Goal: Task Accomplishment & Management: Manage account settings

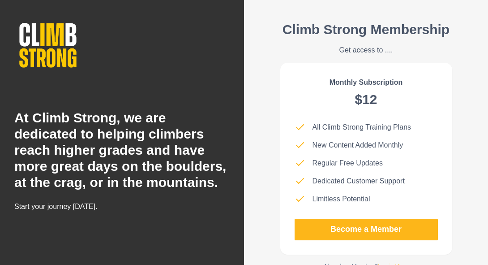
scroll to position [27, 0]
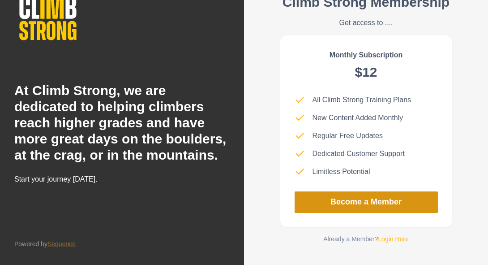
click at [352, 201] on link "Become a Member" at bounding box center [366, 202] width 143 height 22
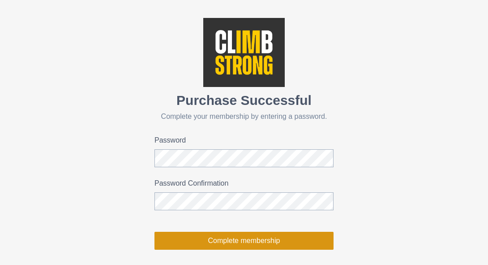
click at [243, 245] on button "Complete membership" at bounding box center [244, 241] width 179 height 18
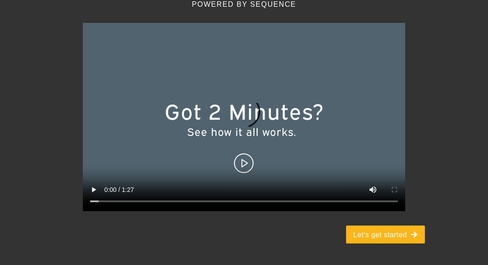
scroll to position [131, 0]
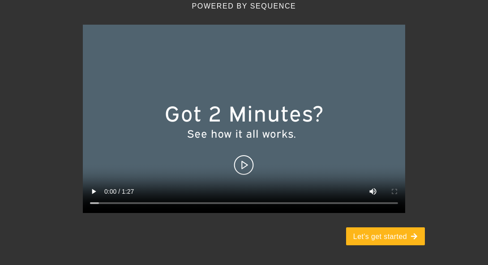
click at [245, 166] on video at bounding box center [244, 119] width 323 height 188
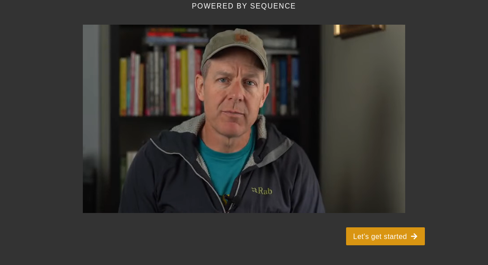
click at [389, 238] on button "Let's get started" at bounding box center [385, 236] width 79 height 18
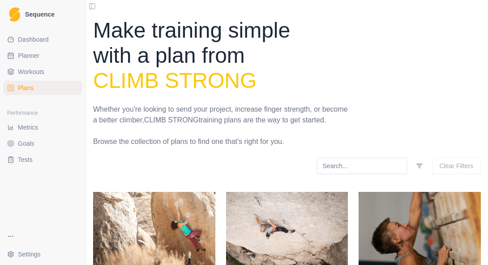
click at [36, 40] on span "Dashboard" at bounding box center [33, 39] width 31 height 9
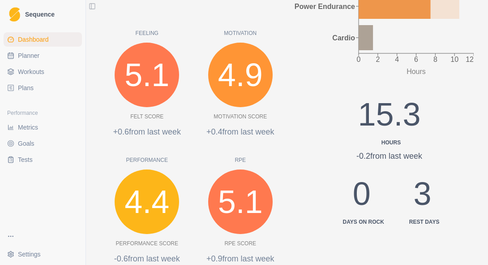
scroll to position [230, 0]
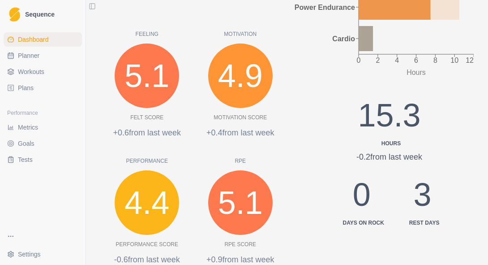
click at [31, 68] on span "Workouts" at bounding box center [31, 71] width 26 height 9
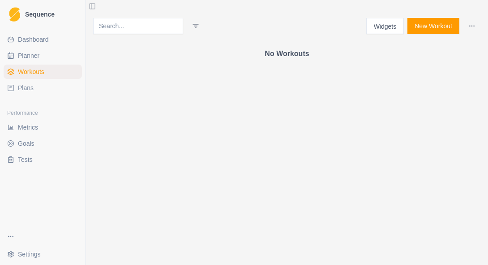
click at [26, 83] on span "Plans" at bounding box center [26, 87] width 16 height 9
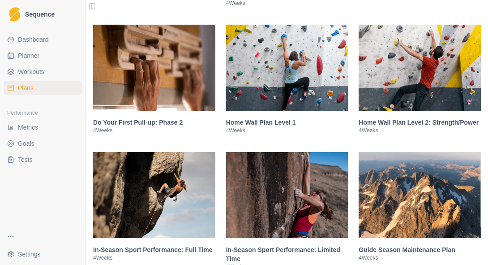
scroll to position [1076, 0]
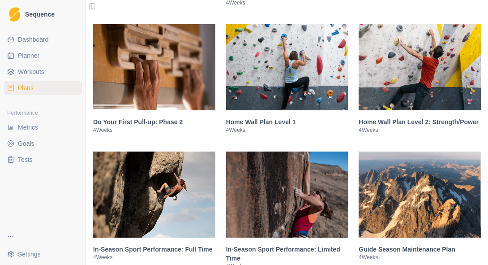
click at [123, 198] on img at bounding box center [154, 194] width 122 height 86
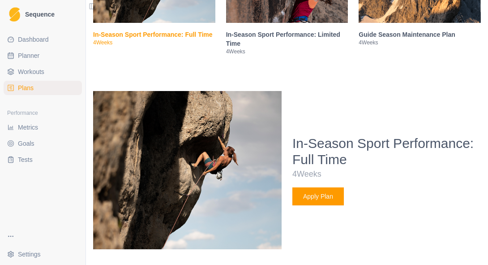
scroll to position [1303, 0]
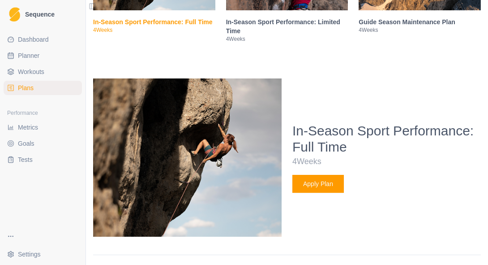
click at [319, 185] on button "Apply Plan" at bounding box center [319, 184] width 52 height 18
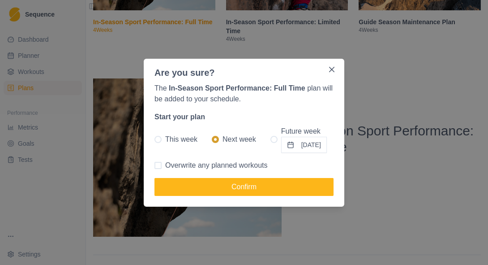
click at [156, 142] on label "This week" at bounding box center [176, 139] width 43 height 27
click at [155, 139] on input "This week" at bounding box center [154, 139] width 0 height 0
radio input "true"
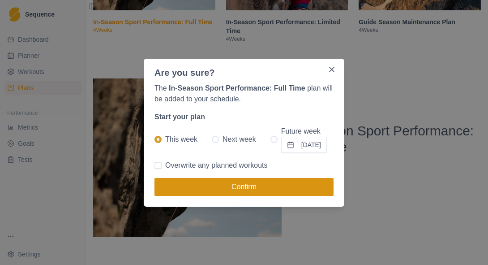
click at [207, 185] on button "Confirm" at bounding box center [244, 187] width 179 height 18
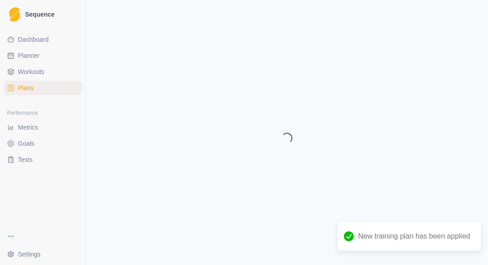
select select "month"
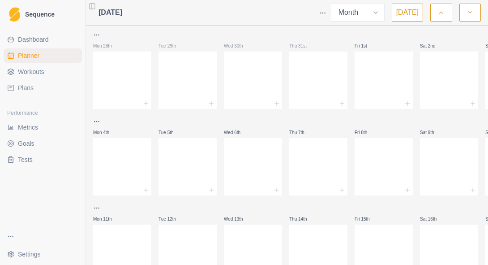
click at [329, 15] on html "Sequence Dashboard Planner Workouts Plans Performance Metrics Goals Tests Setti…" at bounding box center [244, 132] width 488 height 265
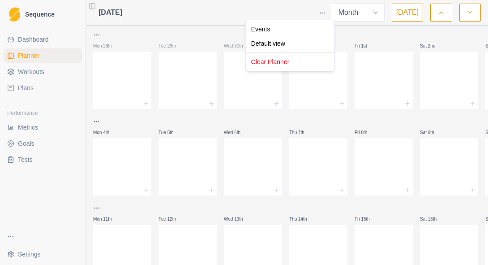
click at [353, 35] on html "Sequence Dashboard Planner Workouts Plans Performance Metrics Goals Tests Setti…" at bounding box center [244, 132] width 488 height 265
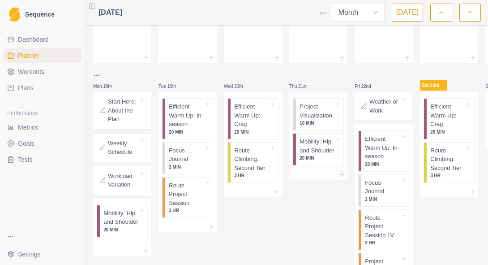
scroll to position [221, 0]
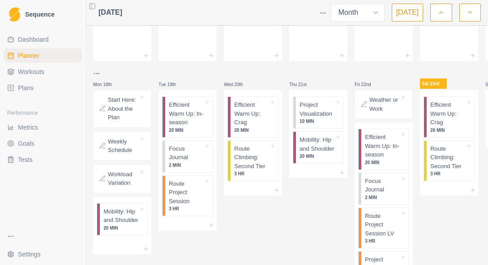
click at [27, 86] on span "Plans" at bounding box center [26, 87] width 16 height 9
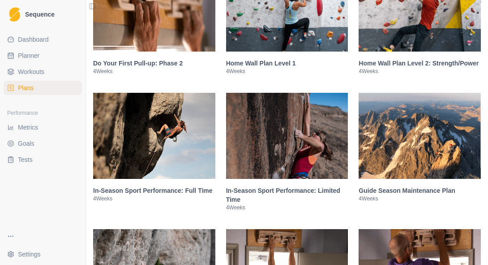
scroll to position [1137, 0]
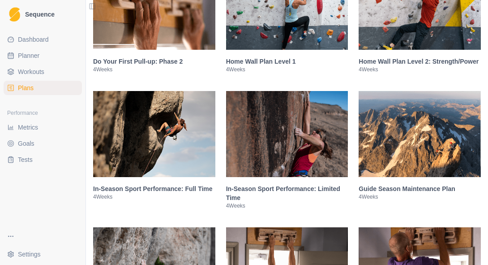
click at [189, 141] on img at bounding box center [154, 134] width 122 height 86
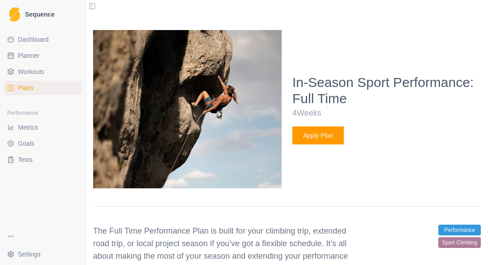
scroll to position [1364, 0]
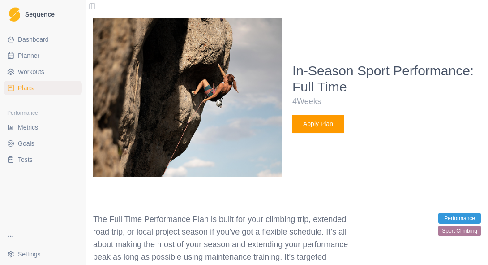
click at [323, 128] on button "Apply Plan" at bounding box center [319, 124] width 52 height 18
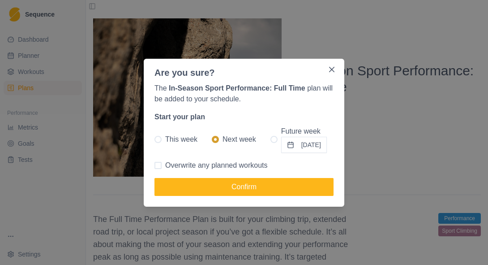
click at [271, 140] on span at bounding box center [274, 139] width 7 height 7
click at [271, 139] on input "Future week [DATE]" at bounding box center [270, 139] width 0 height 0
radio input "true"
click at [308, 145] on button "[DATE]" at bounding box center [304, 145] width 46 height 16
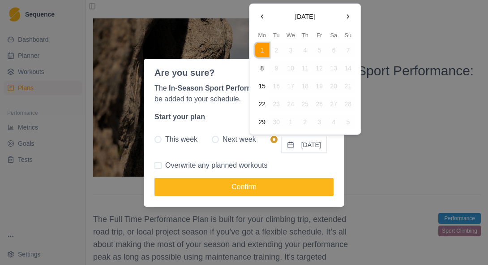
click at [268, 22] on button "Go to the Previous Month" at bounding box center [262, 16] width 14 height 14
click at [275, 121] on td "26" at bounding box center [276, 122] width 14 height 14
click at [213, 142] on span at bounding box center [215, 139] width 7 height 7
click at [212, 139] on input "Next week" at bounding box center [211, 139] width 0 height 0
radio input "true"
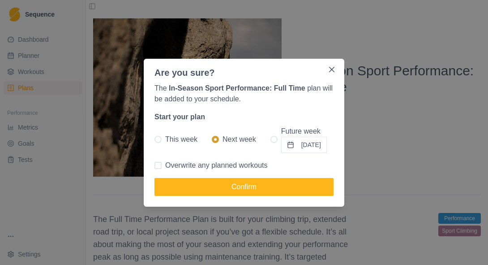
click at [159, 165] on span at bounding box center [158, 165] width 7 height 7
click at [155, 165] on input "Overwrite any planned workouts" at bounding box center [154, 165] width 0 height 0
checkbox input "true"
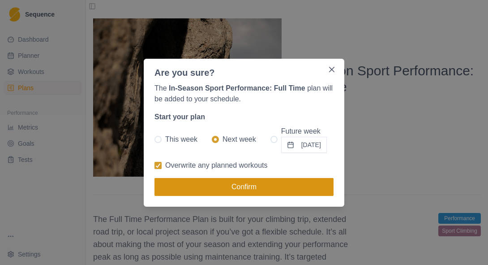
click at [247, 187] on button "Confirm" at bounding box center [244, 187] width 179 height 18
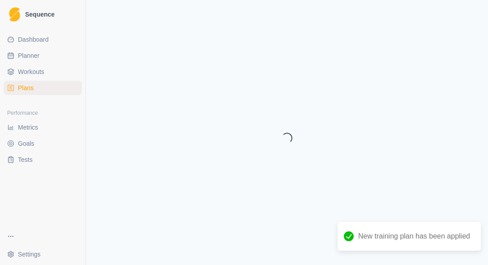
select select "month"
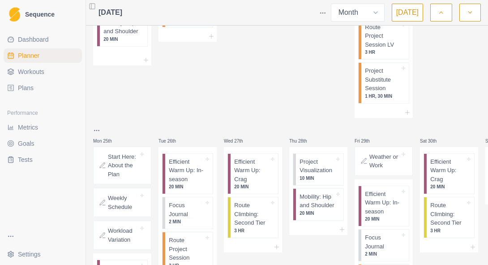
scroll to position [409, 0]
click at [381, 12] on select "Week Month" at bounding box center [358, 13] width 54 height 18
click at [466, 16] on button "button" at bounding box center [471, 13] width 22 height 18
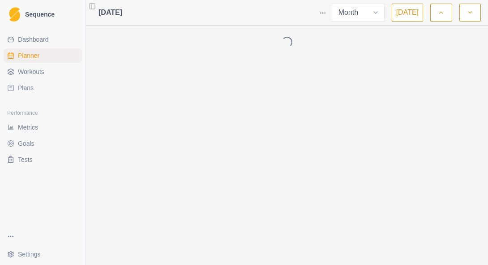
scroll to position [0, 0]
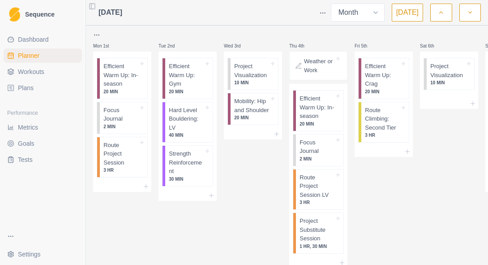
click at [439, 12] on icon "button" at bounding box center [441, 12] width 6 height 9
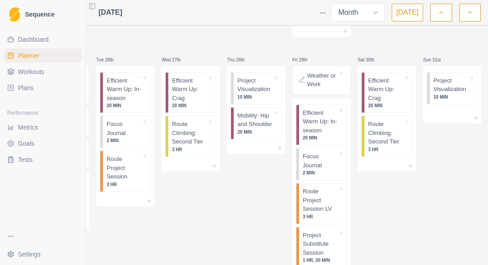
scroll to position [0, 62]
click at [468, 16] on icon "button" at bounding box center [470, 12] width 6 height 9
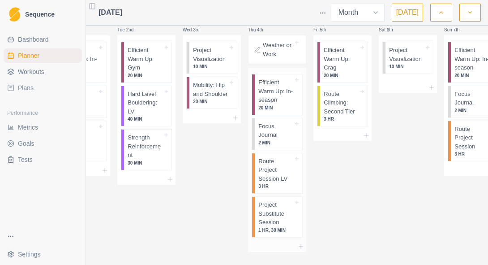
scroll to position [20, 0]
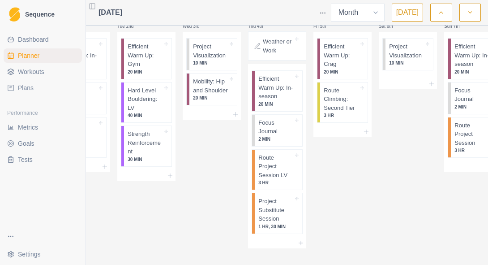
click at [276, 48] on p "Weather or Work" at bounding box center [278, 45] width 30 height 17
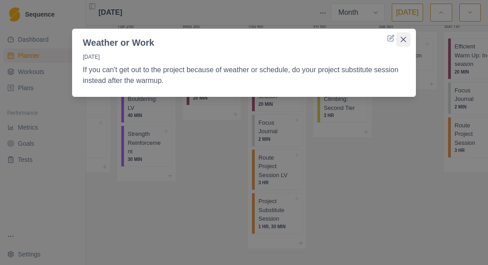
click at [402, 40] on icon "Close" at bounding box center [403, 39] width 5 height 5
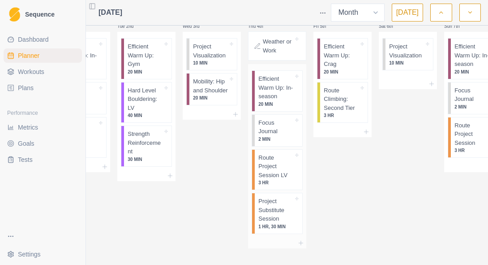
click at [262, 202] on p "Project Substitute Session" at bounding box center [276, 210] width 35 height 26
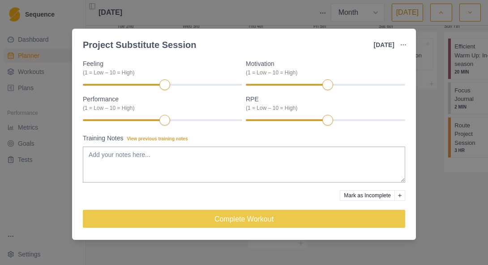
scroll to position [0, 0]
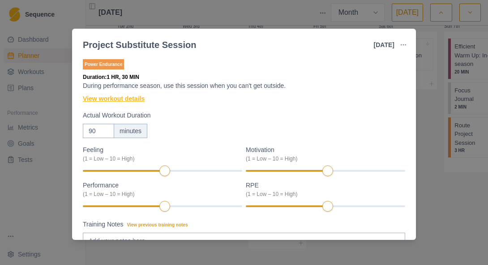
click at [113, 99] on link "View workout details" at bounding box center [114, 98] width 62 height 9
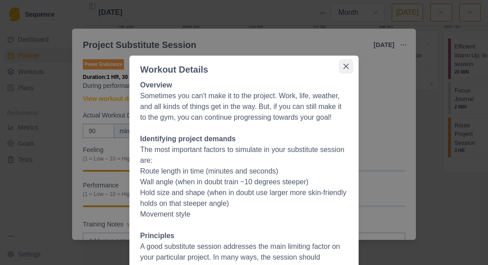
click at [346, 68] on icon "Close" at bounding box center [346, 66] width 5 height 5
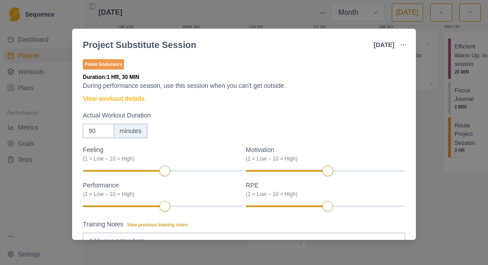
click at [440, 180] on div "Project Substitute Session [DATE] Link To Goal View Workout Metrics Edit Origin…" at bounding box center [244, 132] width 488 height 265
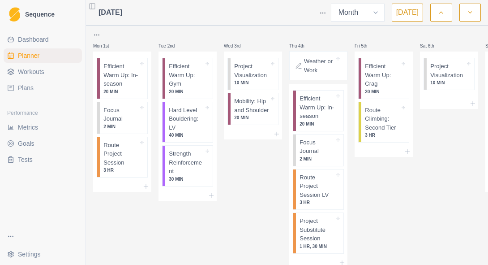
click at [27, 147] on span "Goals" at bounding box center [26, 143] width 17 height 9
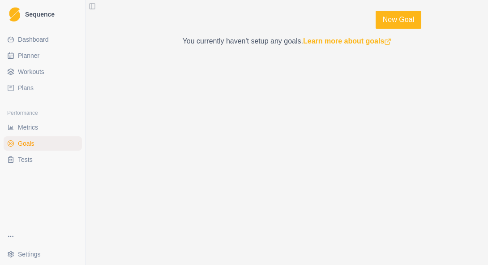
click at [25, 164] on link "Tests" at bounding box center [43, 159] width 78 height 14
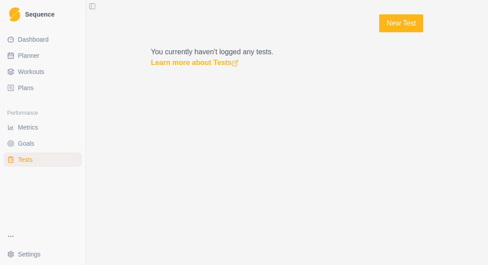
click at [28, 38] on span "Dashboard" at bounding box center [33, 39] width 31 height 9
